Goal: Information Seeking & Learning: Learn about a topic

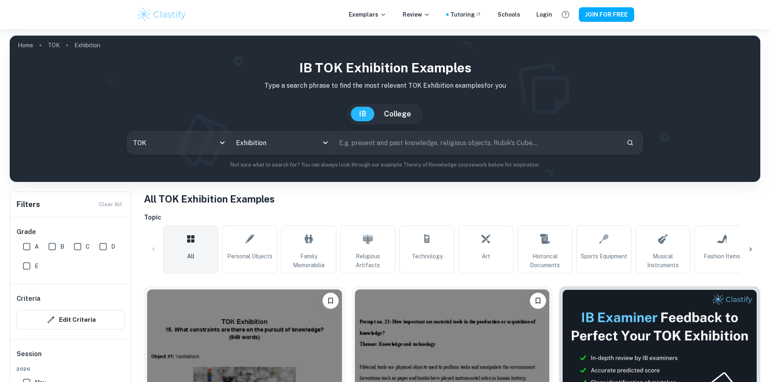
scroll to position [162, 0]
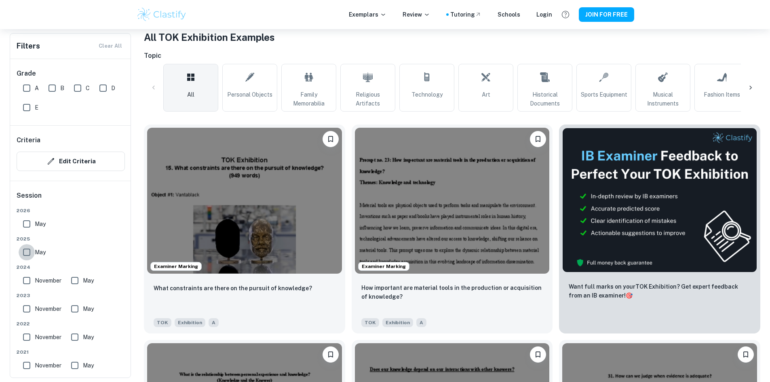
click at [29, 252] on input "May" at bounding box center [27, 252] width 16 height 16
checkbox input "true"
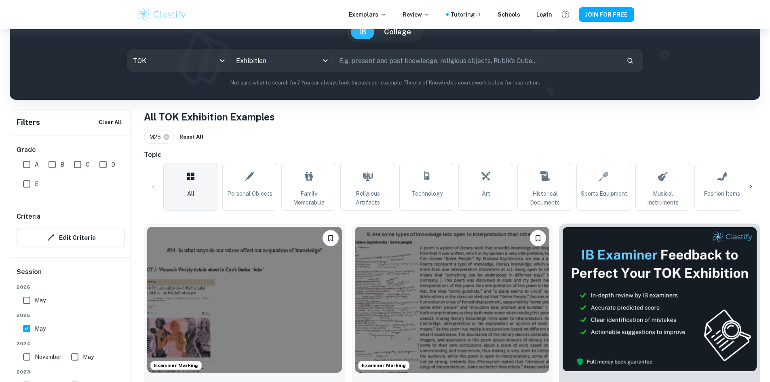
scroll to position [81, 0]
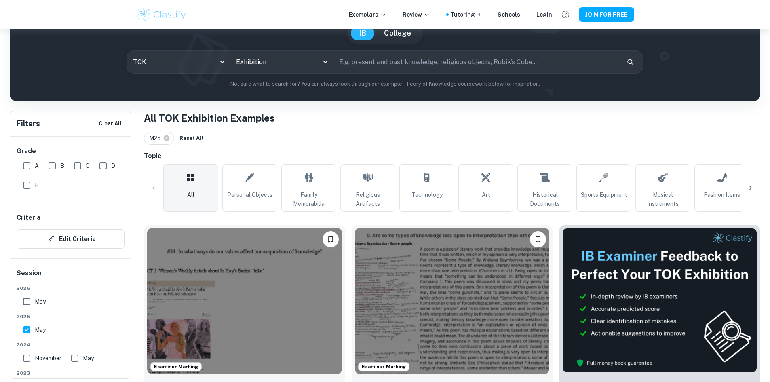
click at [370, 65] on input "text" at bounding box center [476, 61] width 286 height 23
type input "dissemination of knowledge"
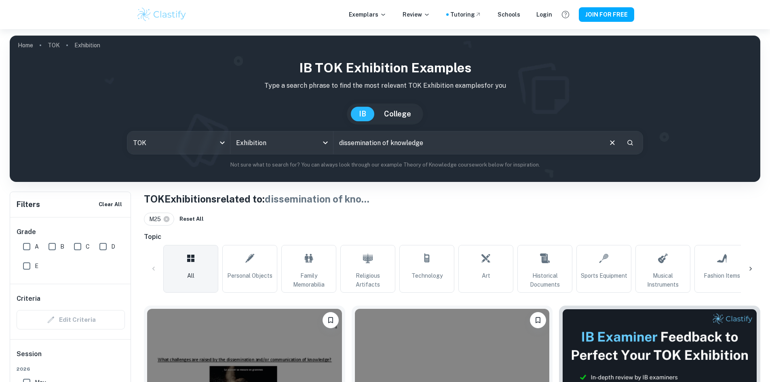
scroll to position [162, 0]
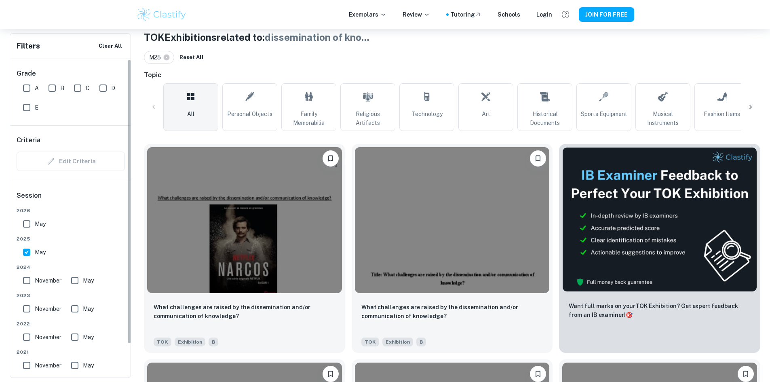
click at [26, 223] on input "May" at bounding box center [27, 224] width 16 height 16
checkbox input "true"
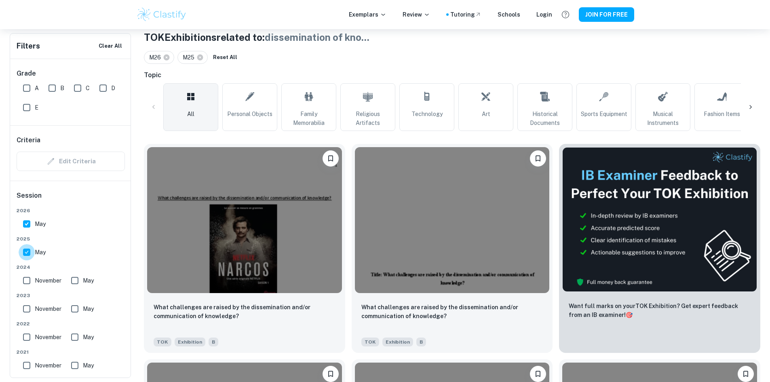
click at [26, 252] on input "May" at bounding box center [27, 252] width 16 height 16
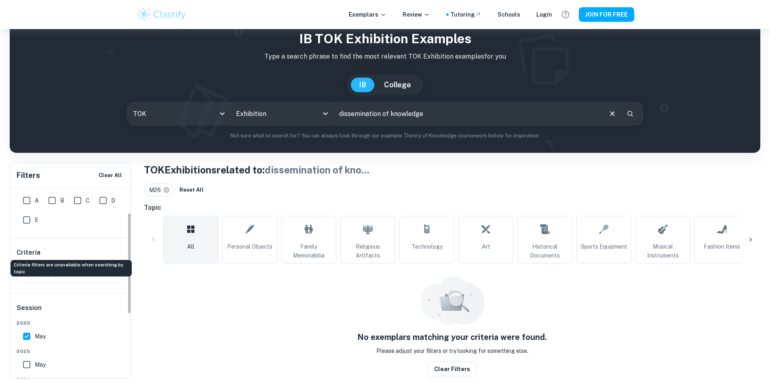
scroll to position [81, 0]
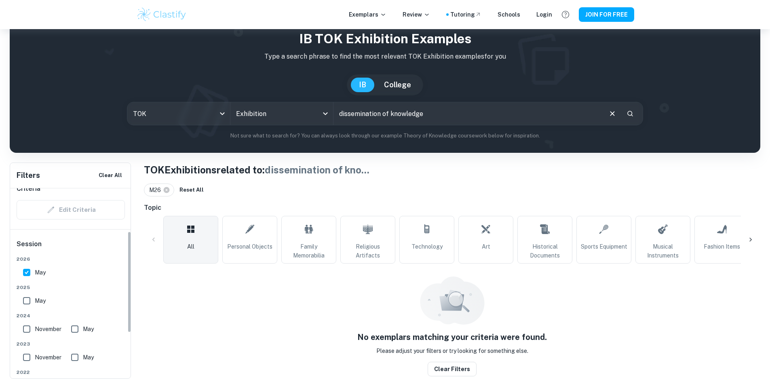
click at [27, 299] on input "May" at bounding box center [27, 300] width 16 height 16
checkbox input "true"
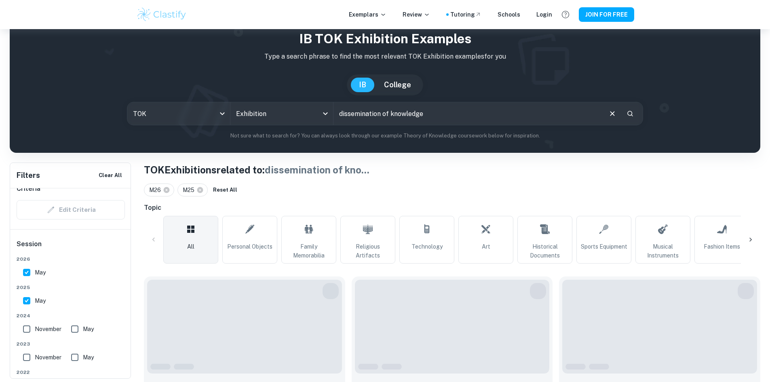
click at [28, 267] on input "May" at bounding box center [27, 272] width 16 height 16
checkbox input "false"
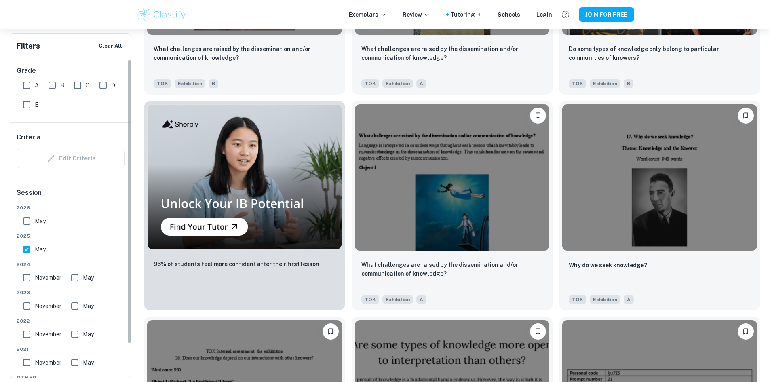
scroll to position [0, 0]
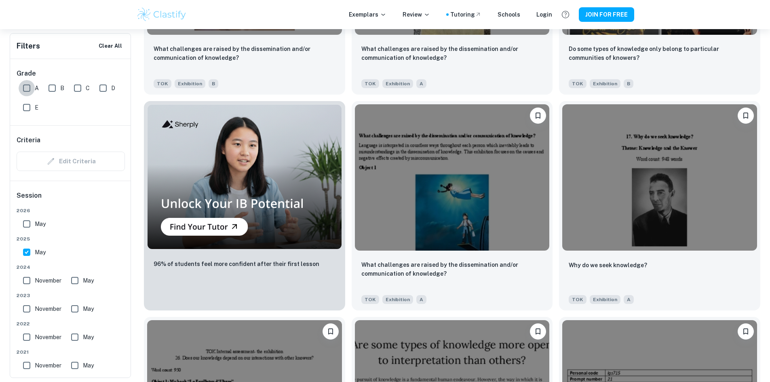
click at [27, 89] on input "A" at bounding box center [27, 88] width 16 height 16
checkbox input "true"
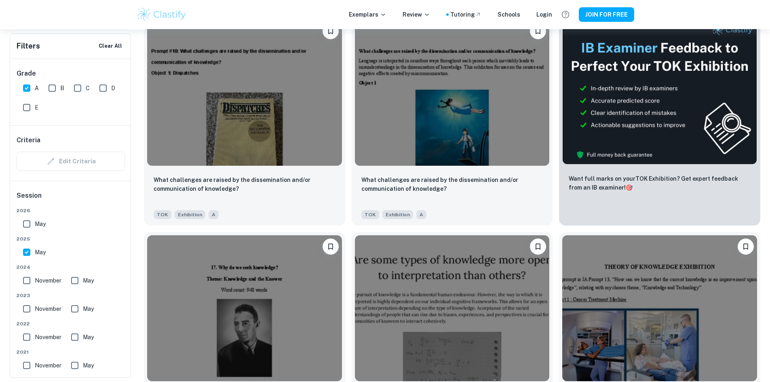
scroll to position [271, 0]
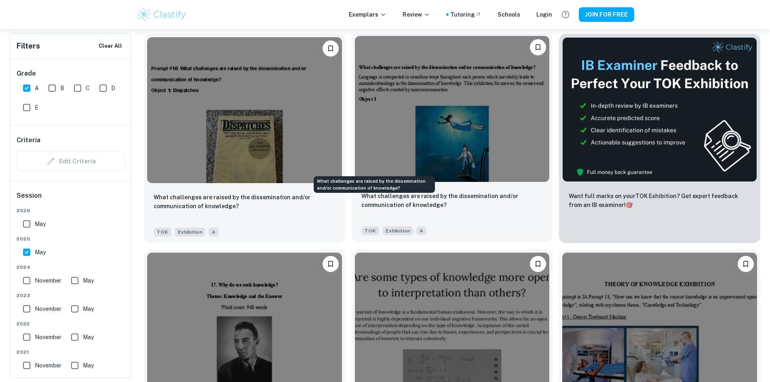
click at [364, 191] on p "What challenges are raised by the dissemination and/or communication of knowled…" at bounding box center [452, 200] width 182 height 18
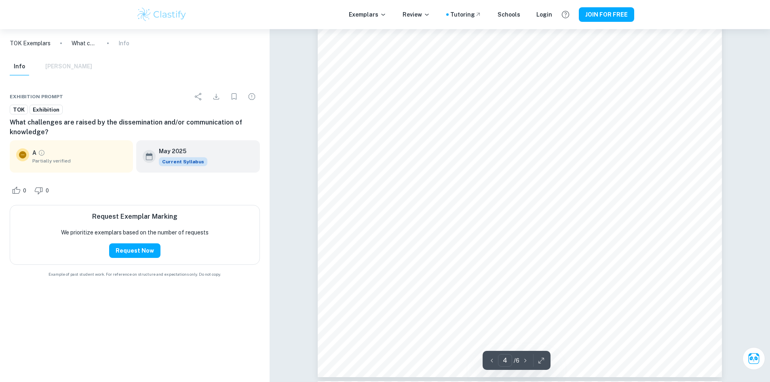
scroll to position [1818, 0]
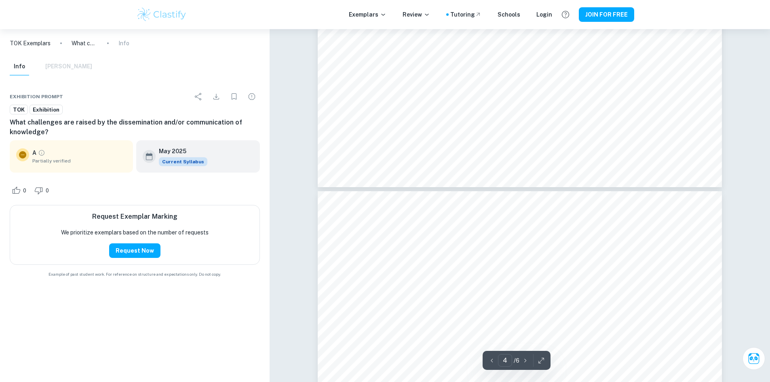
type input "3"
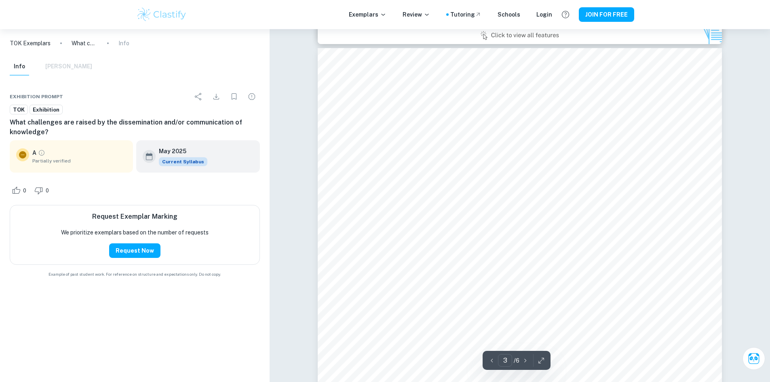
scroll to position [1172, 0]
